Goal: Task Accomplishment & Management: Use online tool/utility

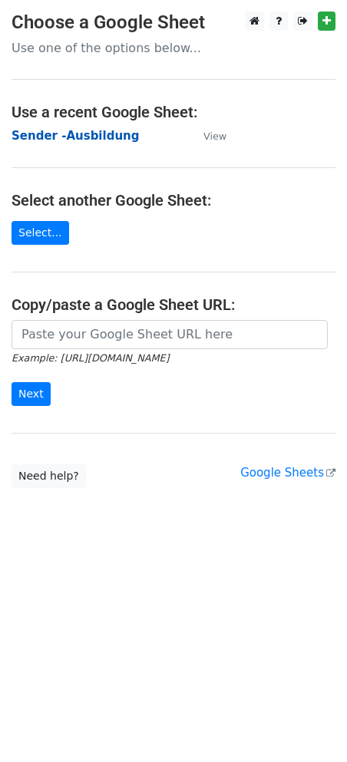
click at [104, 136] on strong "Sender -Ausbildung" at bounding box center [75, 136] width 127 height 14
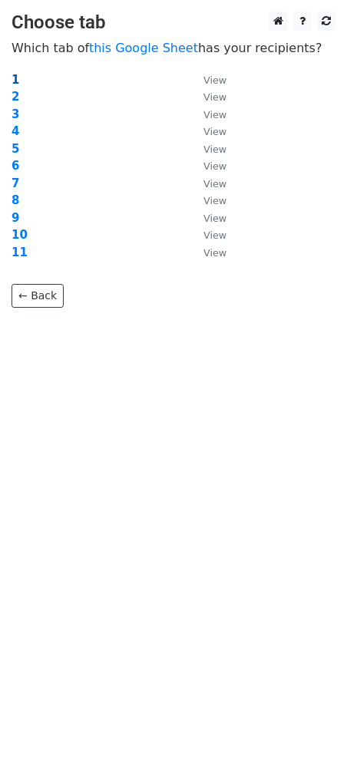
click at [15, 81] on strong "1" at bounding box center [16, 80] width 8 height 14
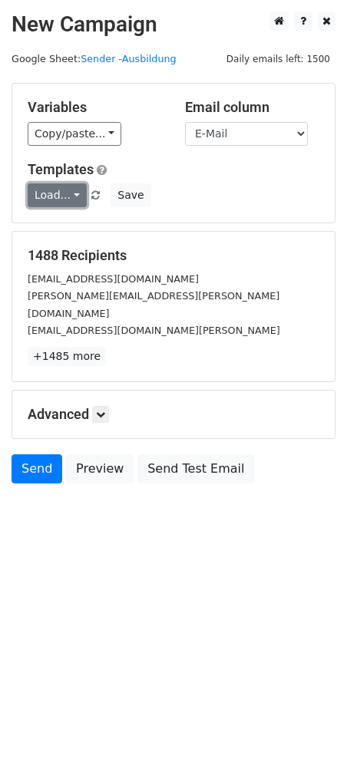
click at [64, 201] on link "Load..." at bounding box center [57, 195] width 59 height 24
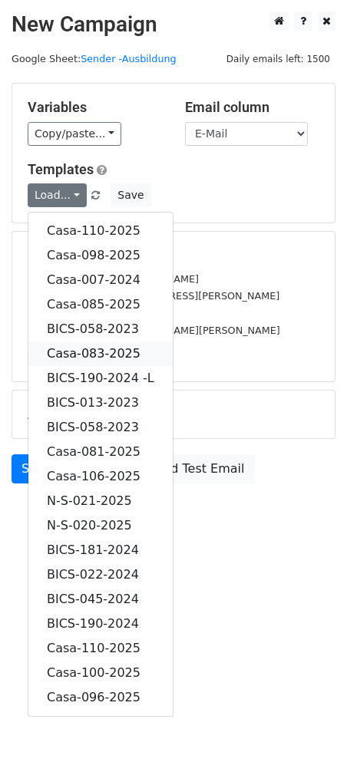
drag, startPoint x: 92, startPoint y: 355, endPoint x: 188, endPoint y: 387, distance: 101.2
click at [91, 355] on link "Casa-083-2025" at bounding box center [100, 353] width 144 height 25
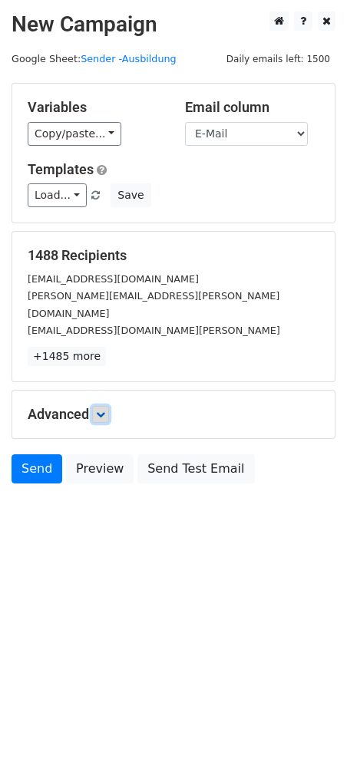
click at [97, 406] on link at bounding box center [100, 414] width 17 height 17
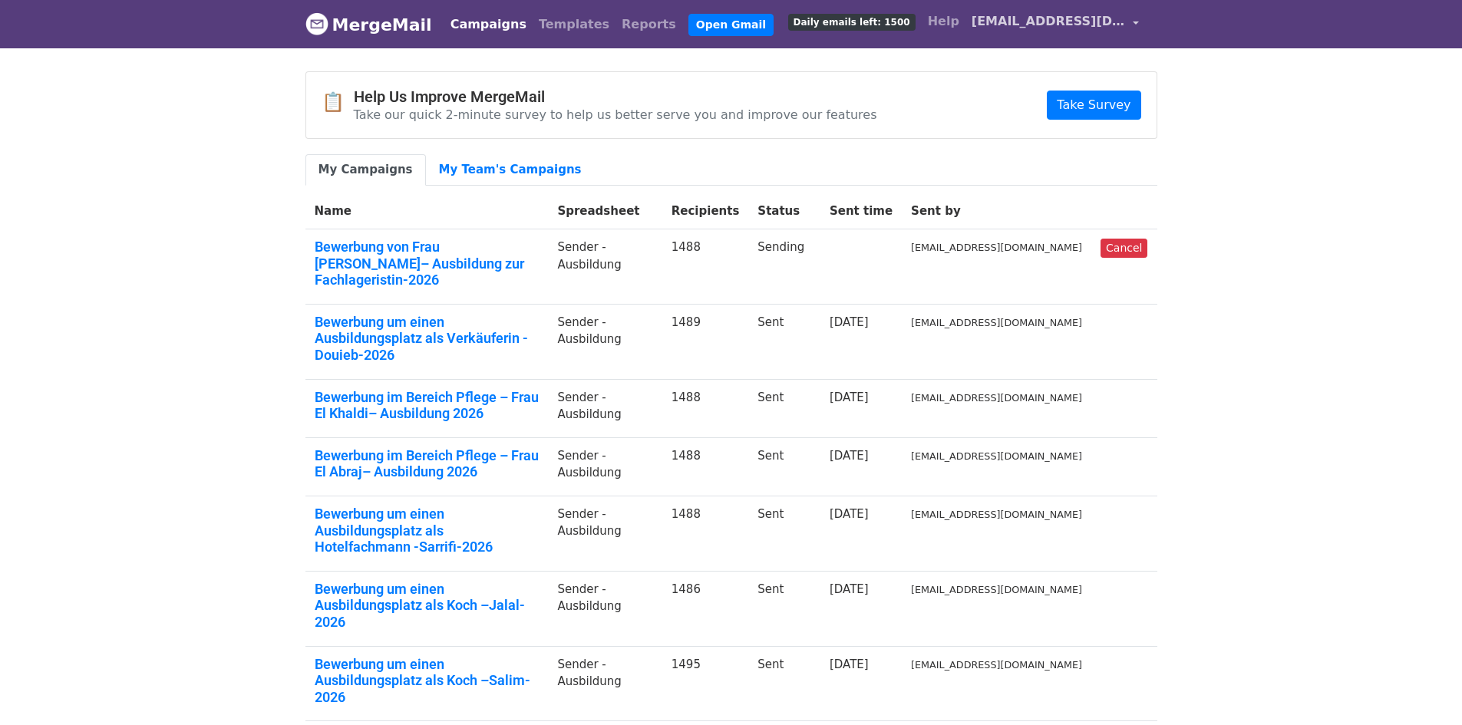
click at [1133, 28] on link "[EMAIL_ADDRESS][DOMAIN_NAME]" at bounding box center [1055, 24] width 180 height 36
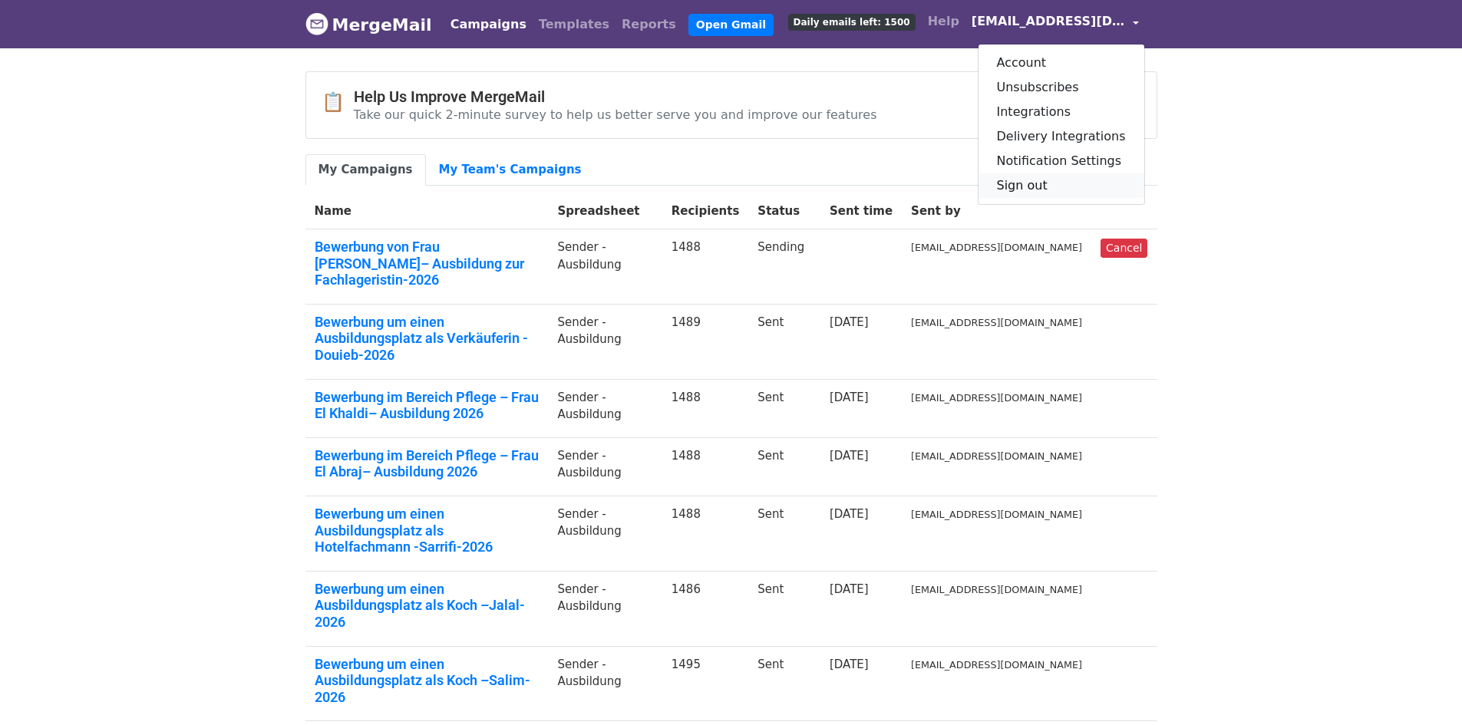
click at [1061, 184] on link "Sign out" at bounding box center [1061, 185] width 166 height 25
